Goal: Task Accomplishment & Management: Complete application form

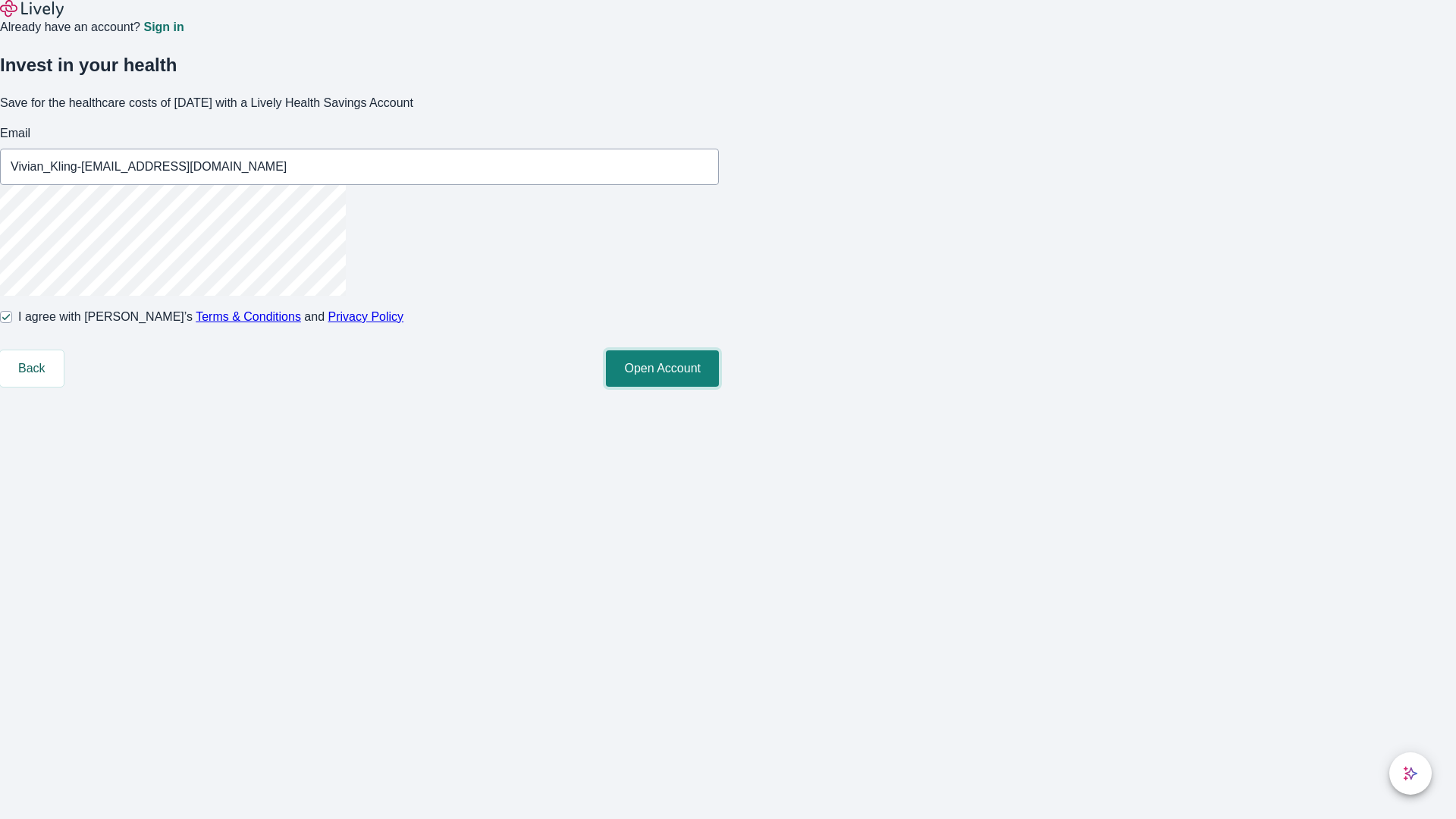
click at [719, 387] on button "Open Account" at bounding box center [662, 368] width 113 height 37
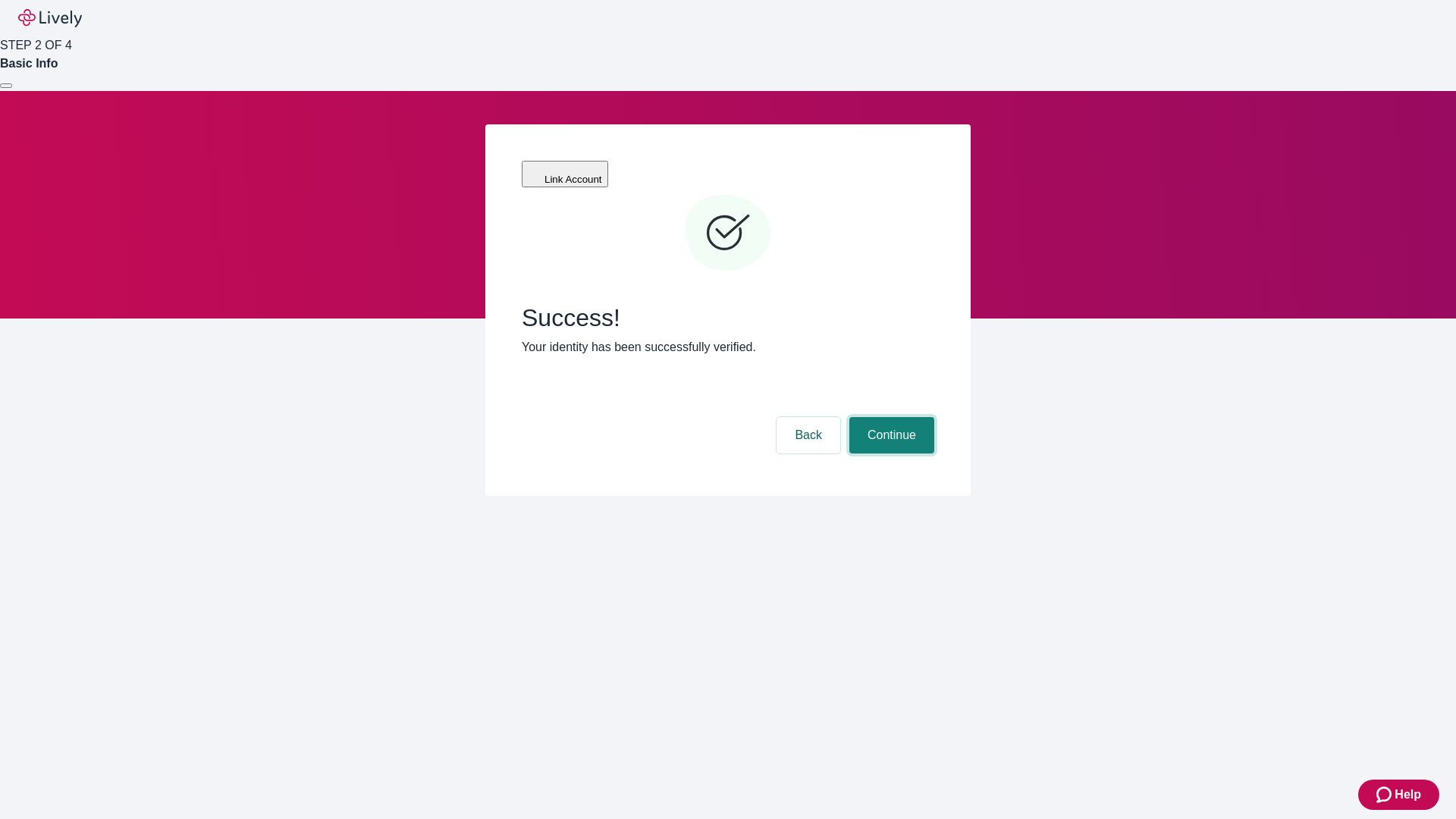
click at [890, 417] on button "Continue" at bounding box center [891, 435] width 85 height 37
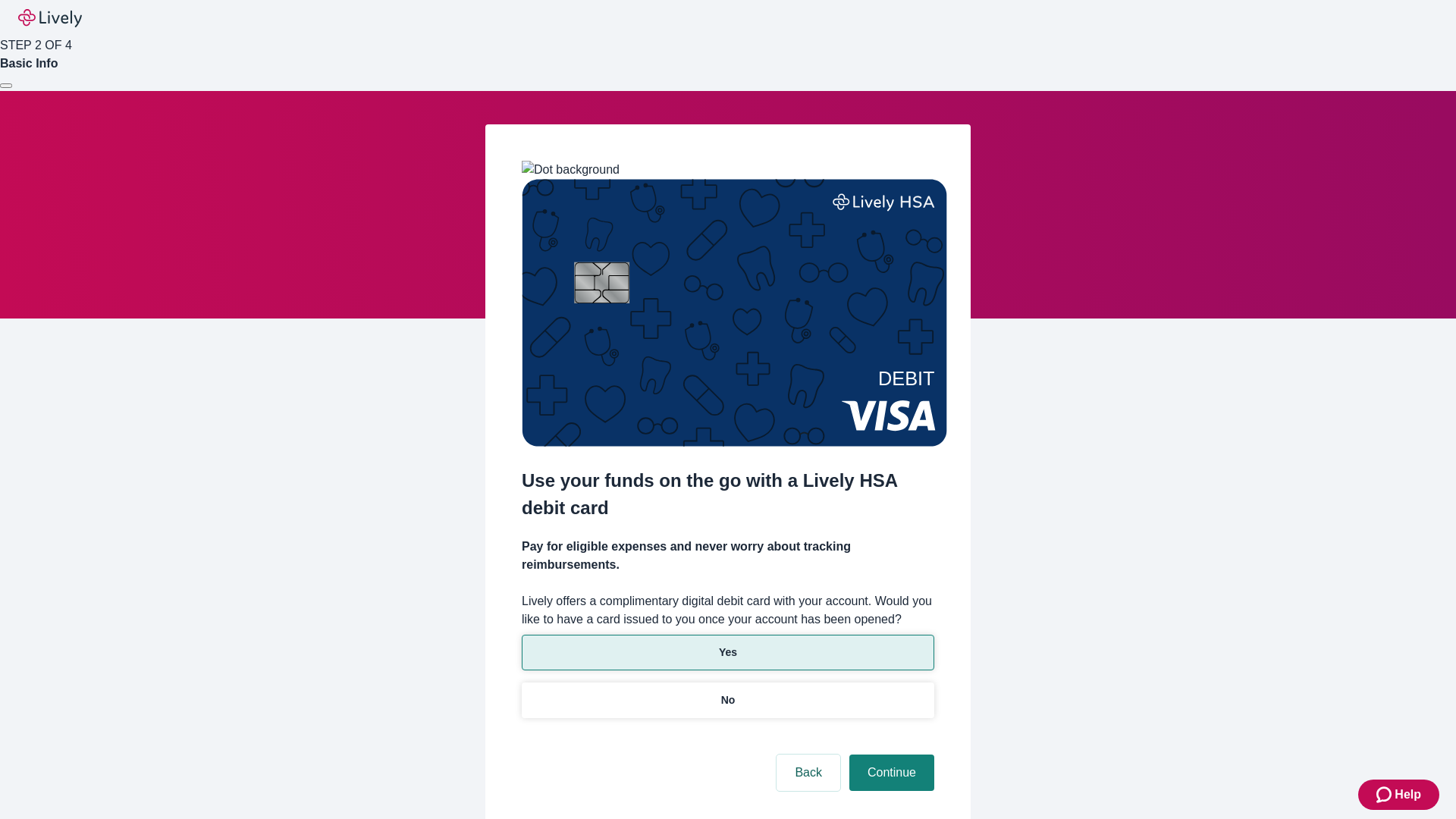
click at [728, 644] on p "Yes" at bounding box center [728, 653] width 18 height 16
click at [890, 755] on button "Continue" at bounding box center [891, 772] width 85 height 37
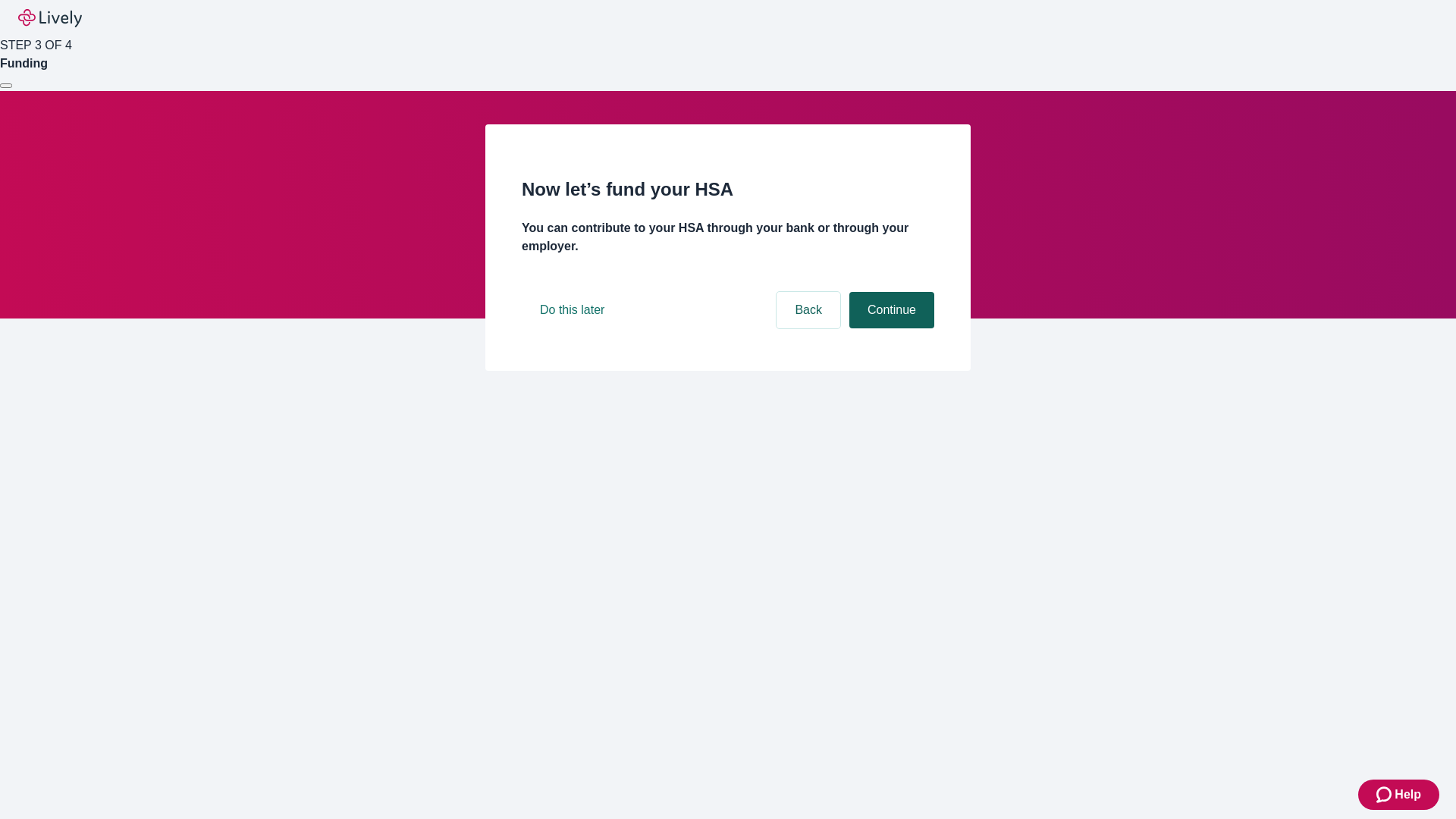
click at [890, 328] on button "Continue" at bounding box center [891, 310] width 85 height 37
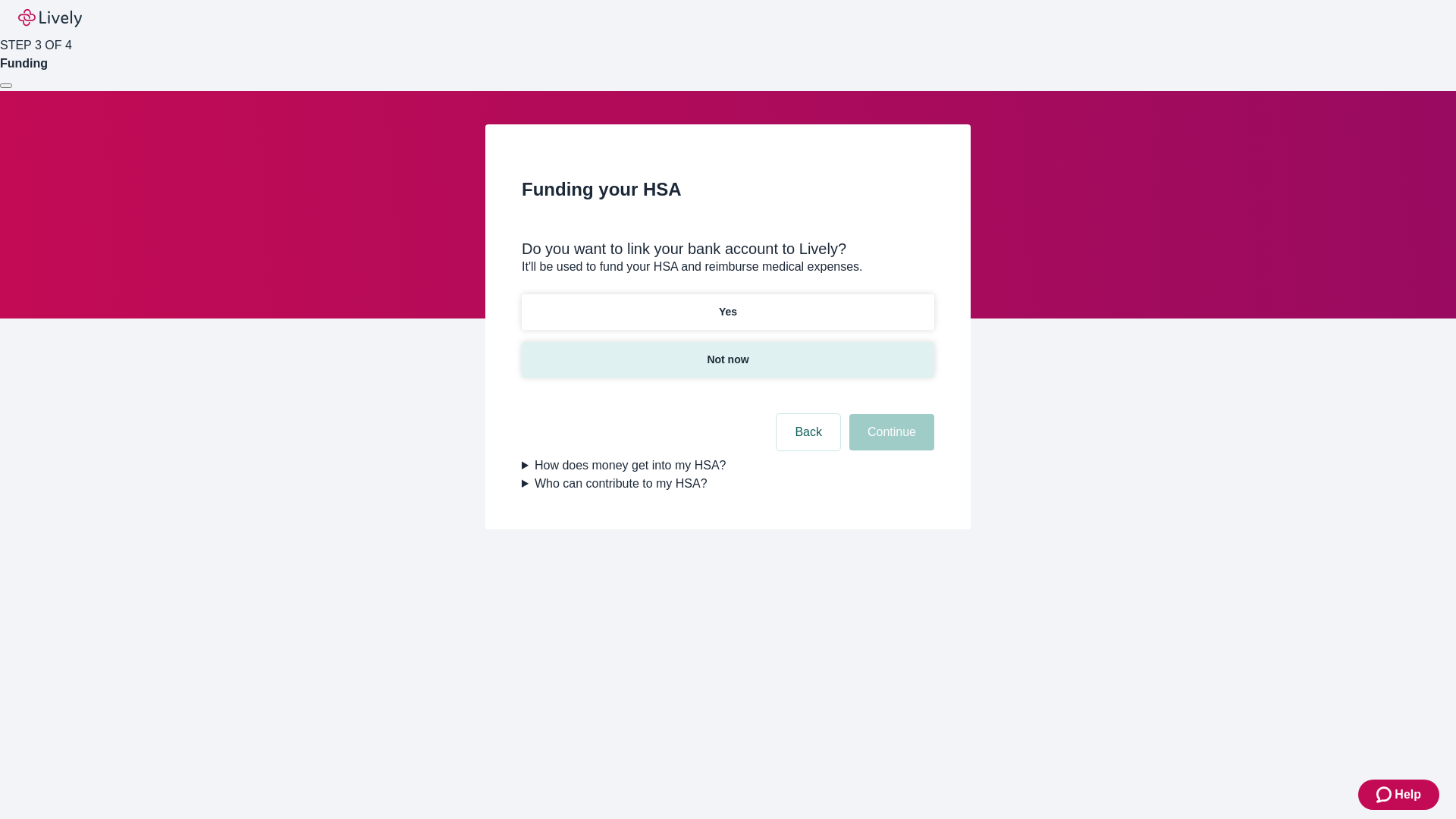
click at [728, 352] on p "Not now" at bounding box center [728, 360] width 42 height 16
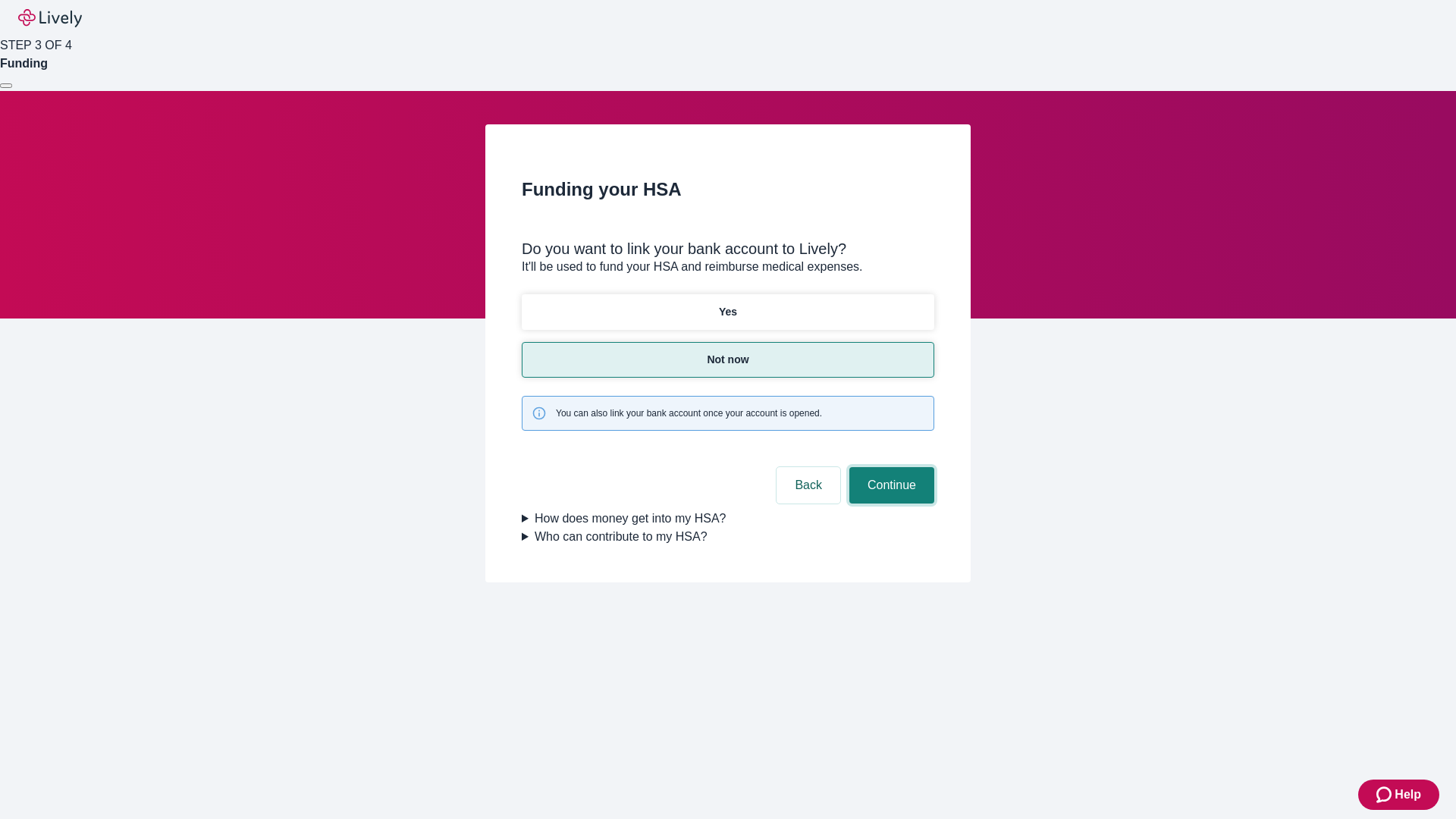
click at [890, 467] on button "Continue" at bounding box center [891, 485] width 85 height 37
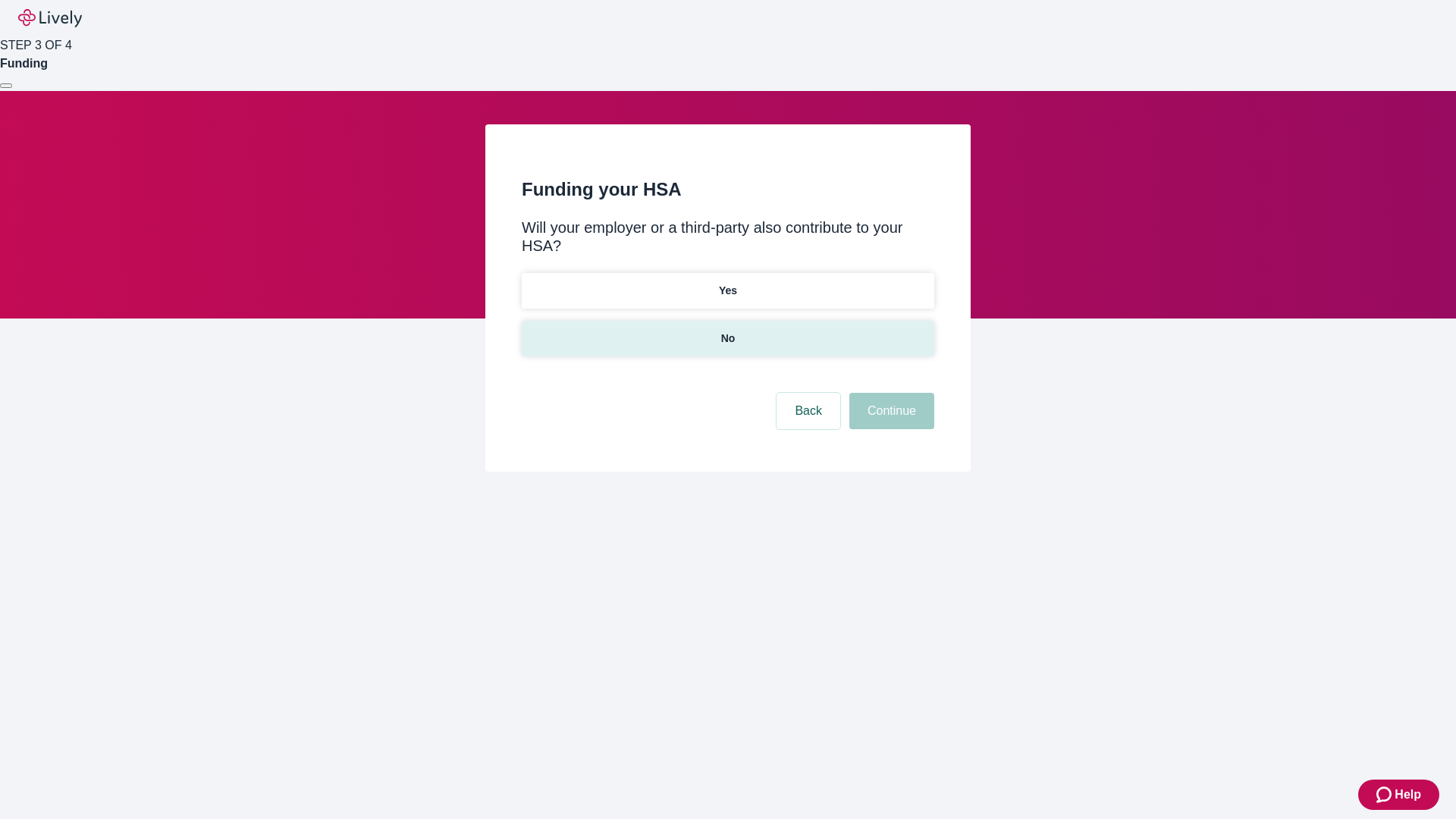
click at [728, 330] on p "No" at bounding box center [728, 338] width 14 height 16
click at [890, 393] on button "Continue" at bounding box center [891, 411] width 85 height 37
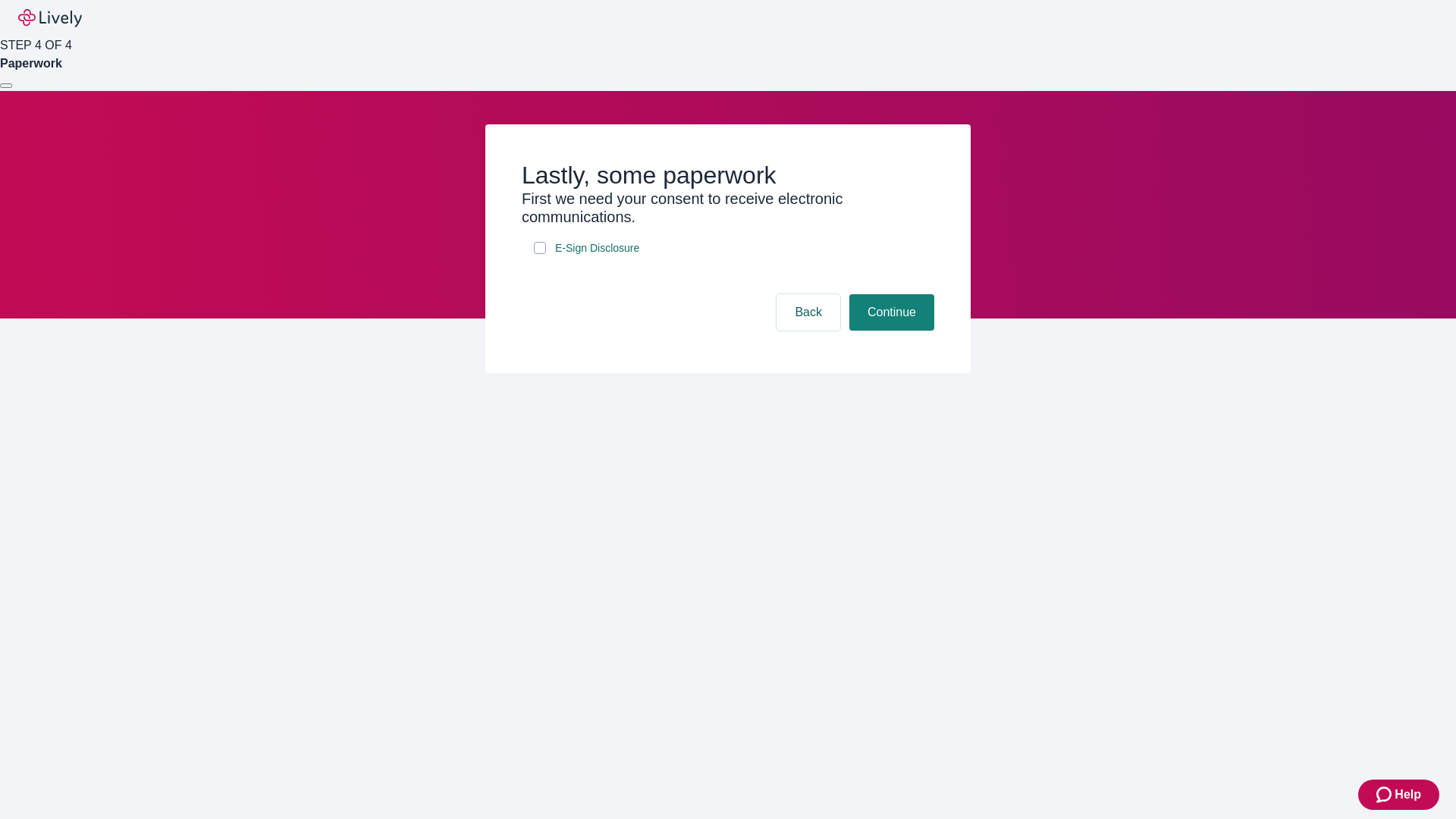
click at [540, 254] on input "E-Sign Disclosure" at bounding box center [540, 248] width 13 height 13
checkbox input "true"
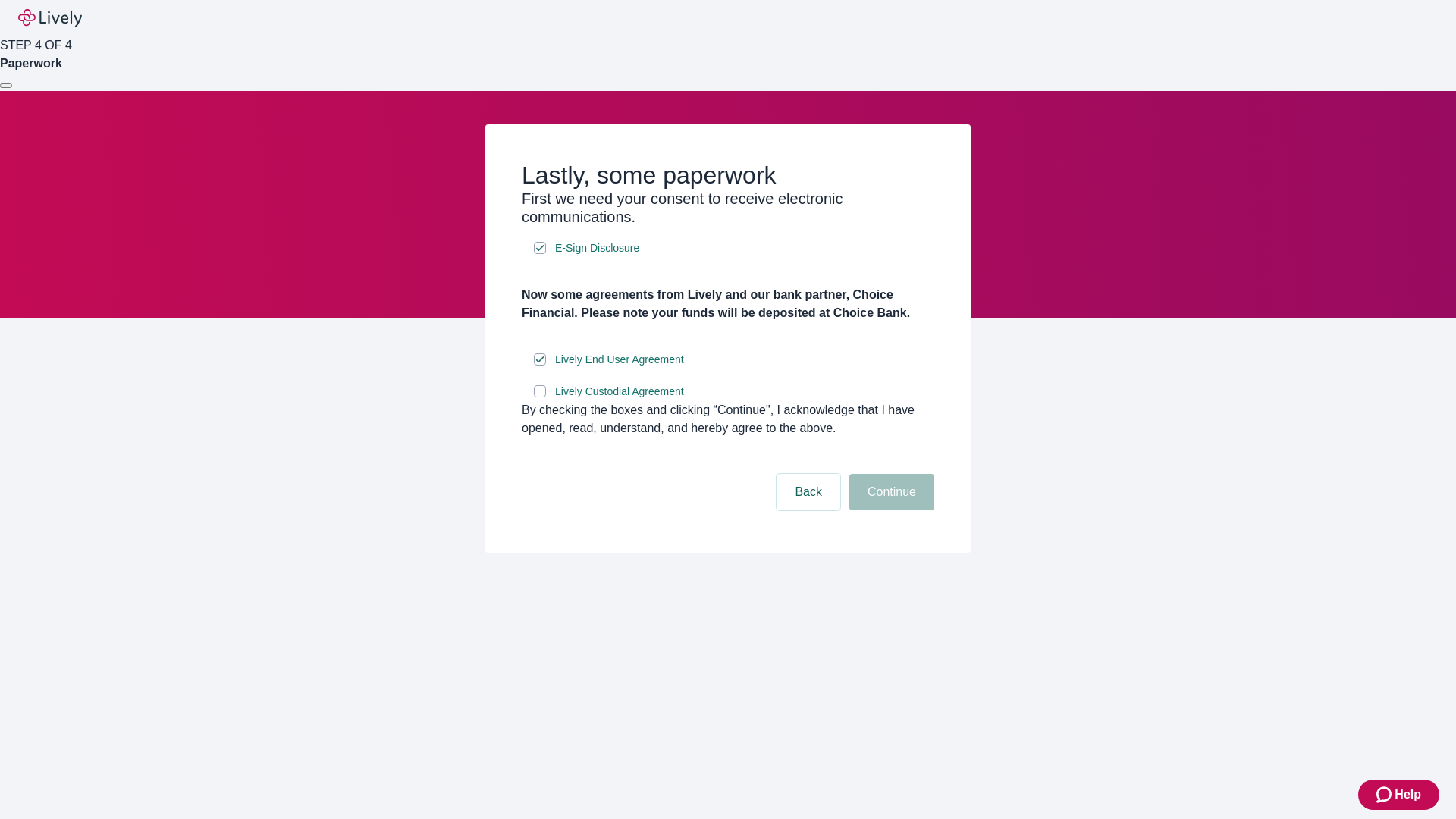
click at [540, 397] on input "Lively Custodial Agreement" at bounding box center [540, 391] width 13 height 13
checkbox input "true"
click at [890, 510] on button "Continue" at bounding box center [891, 492] width 85 height 37
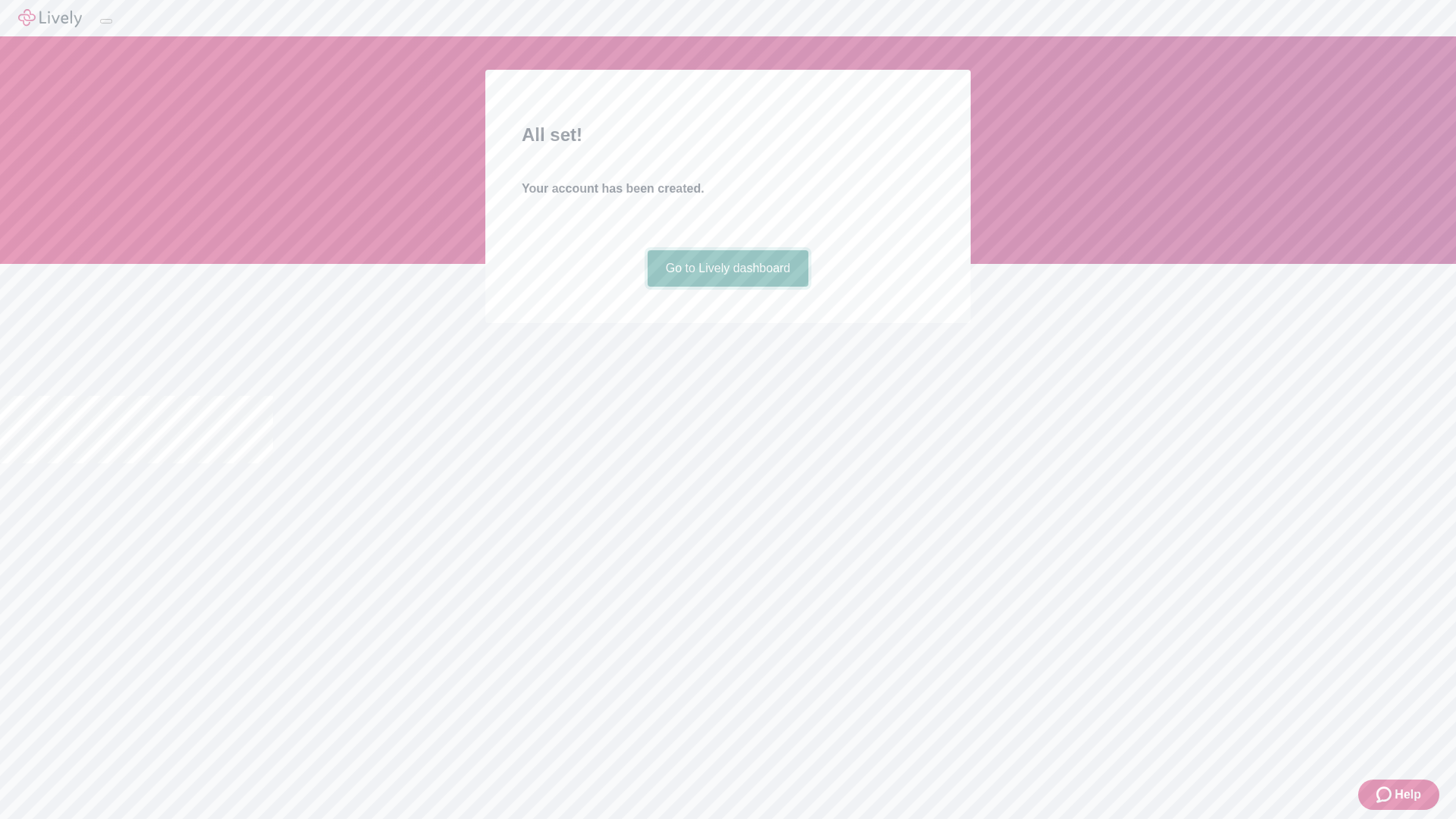
click at [728, 286] on link "Go to Lively dashboard" at bounding box center [728, 269] width 161 height 37
